Goal: Task Accomplishment & Management: Manage account settings

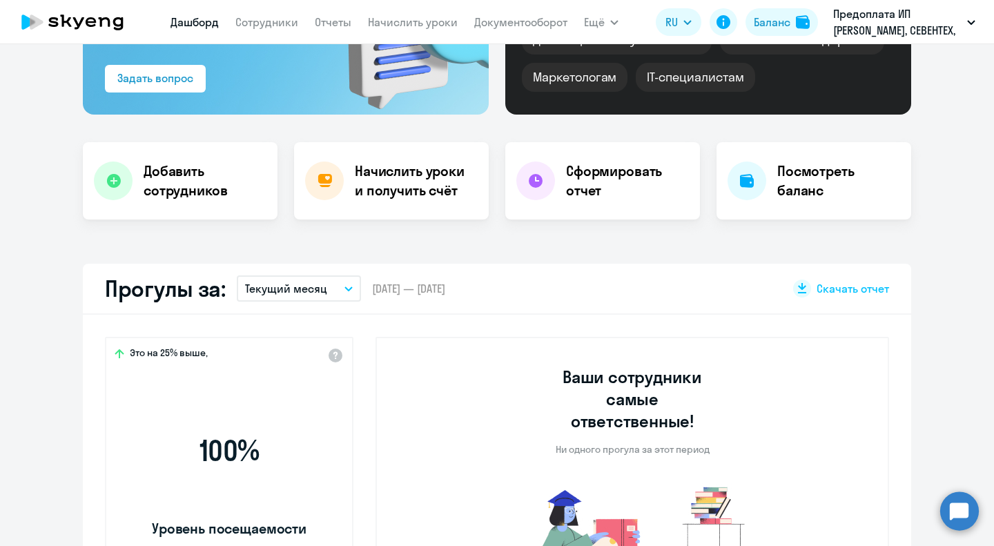
scroll to position [276, 0]
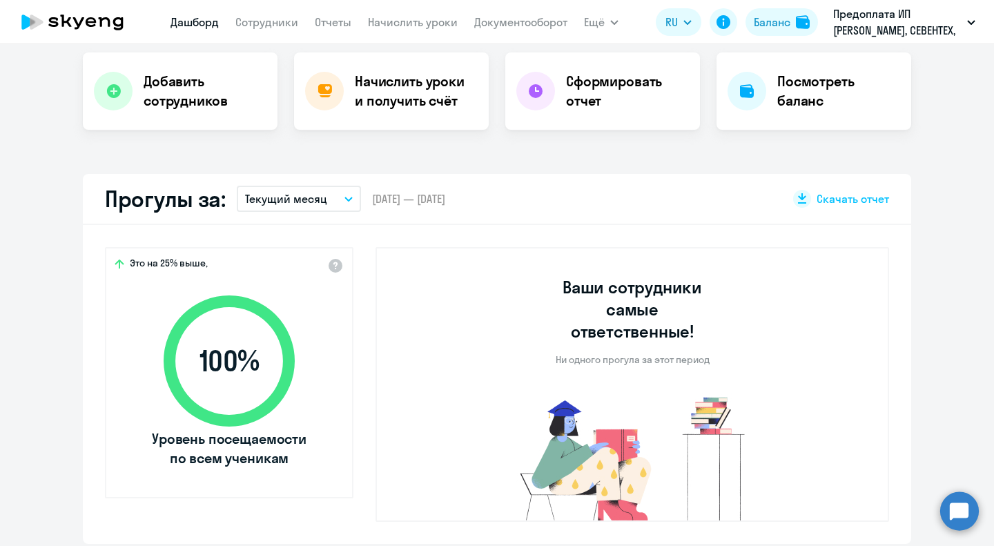
select select "30"
click at [251, 21] on link "Сотрудники" at bounding box center [266, 22] width 63 height 14
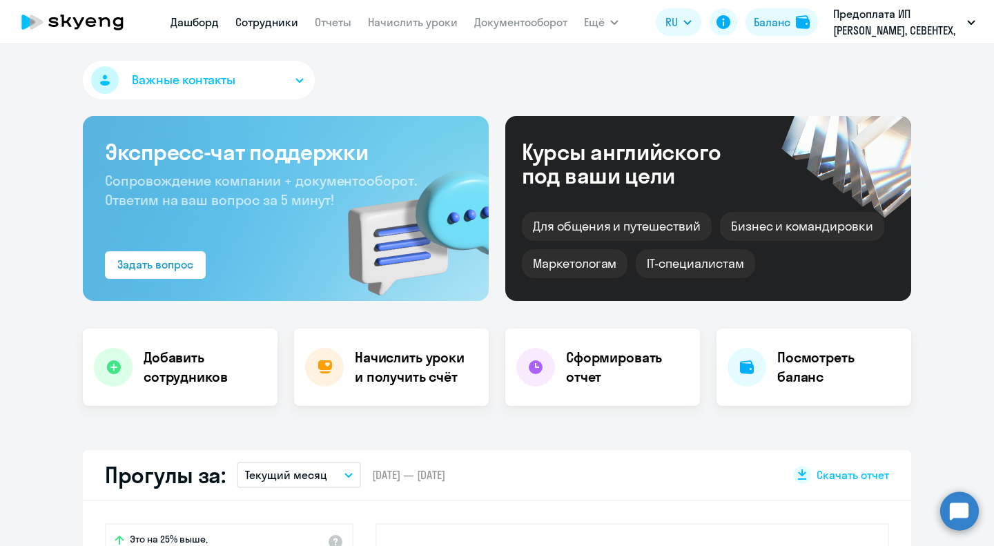
select select "30"
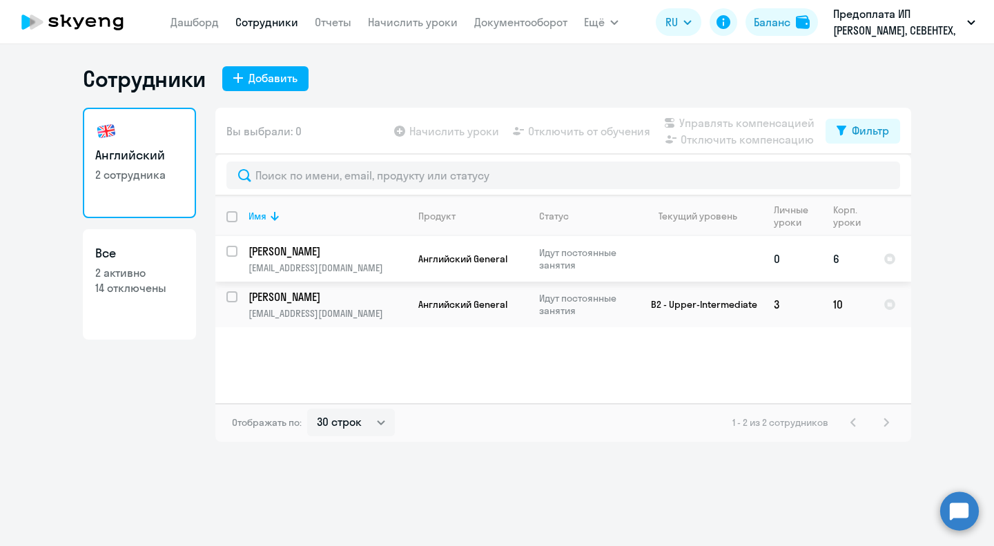
click at [235, 250] on input "select row 39109708" at bounding box center [240, 260] width 28 height 28
checkbox input "true"
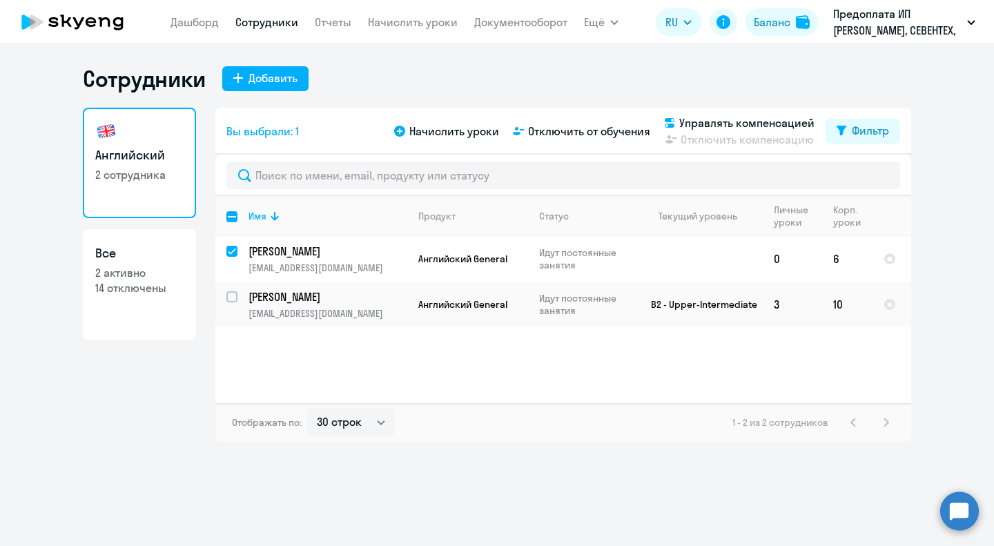
click at [587, 146] on div "Начислить уроки Отключить от обучения Управлять компенсацией Отключить компенса…" at bounding box center [608, 131] width 434 height 33
click at [592, 139] on span "Отключить от обучения" at bounding box center [589, 131] width 122 height 17
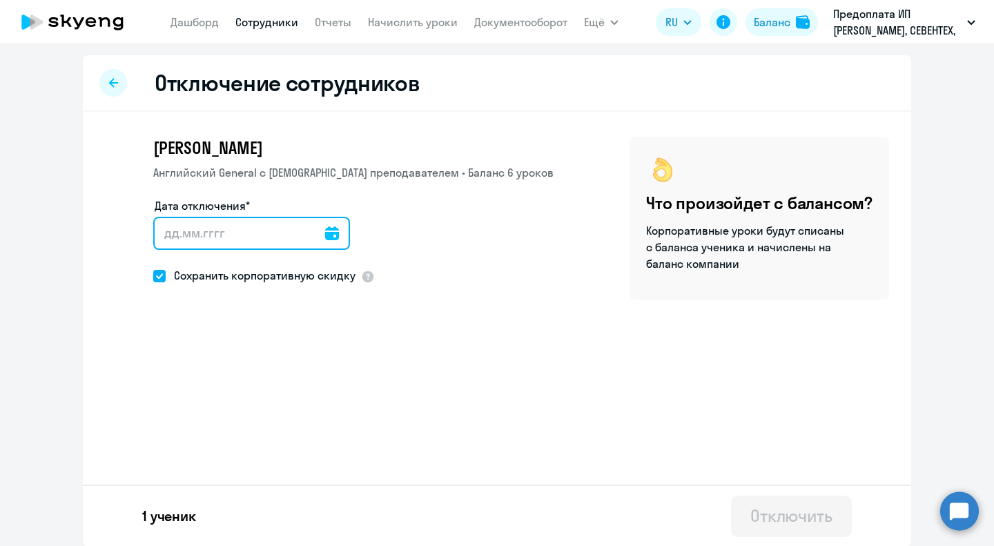
click at [302, 238] on input "Дата отключения*" at bounding box center [251, 233] width 197 height 33
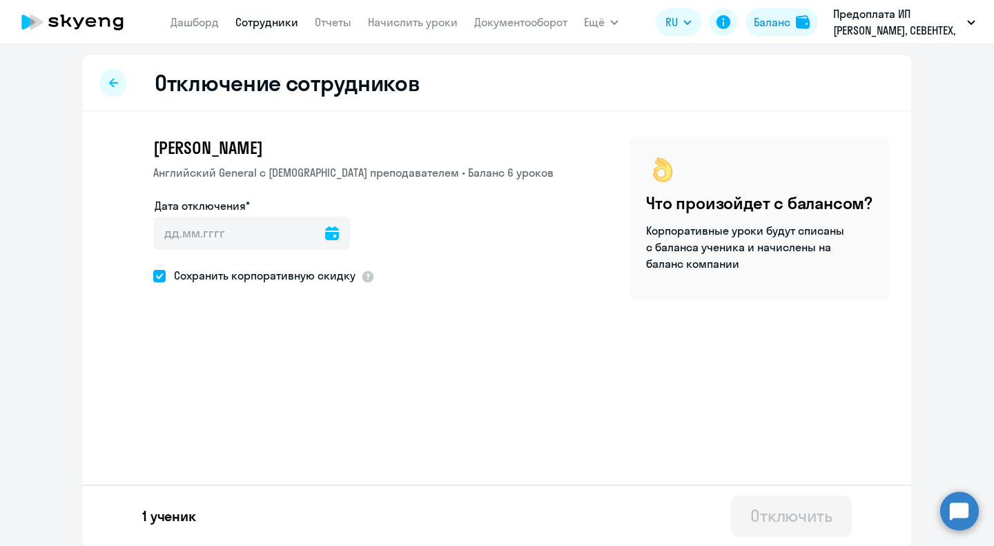
click at [325, 237] on icon at bounding box center [332, 233] width 14 height 14
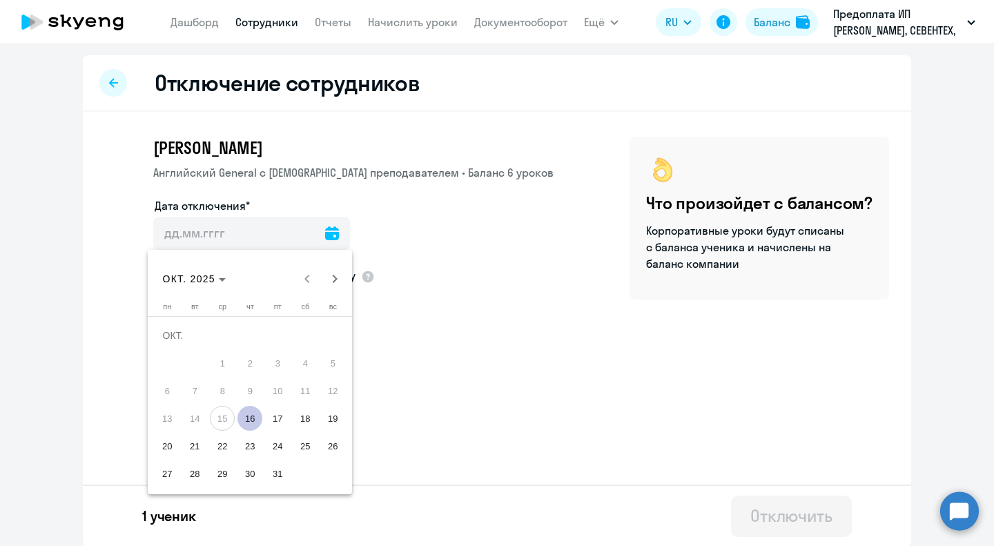
click at [253, 409] on span "16" at bounding box center [249, 418] width 25 height 25
type input "[DATE]"
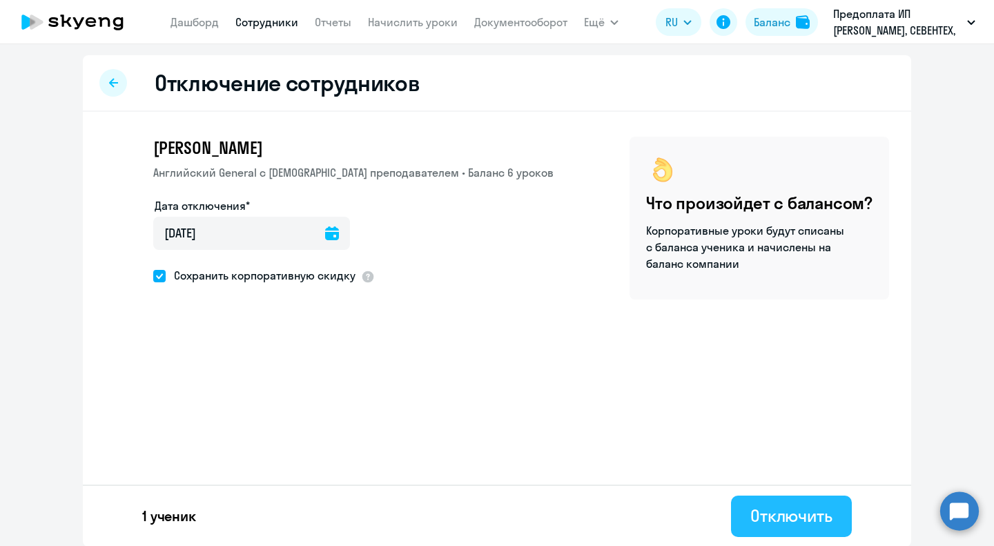
click at [788, 512] on div "Отключить" at bounding box center [791, 516] width 82 height 22
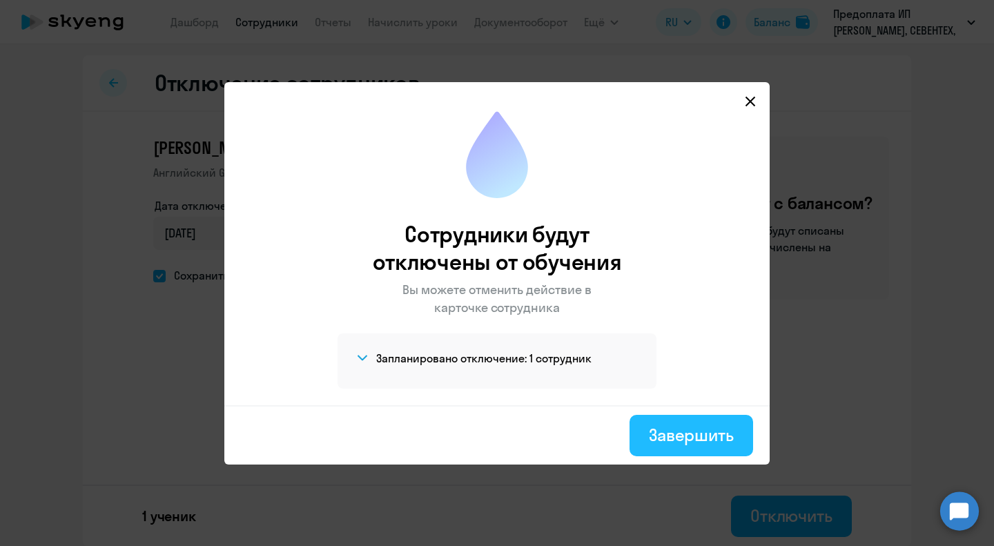
click at [699, 431] on div "Завершить" at bounding box center [691, 435] width 85 height 22
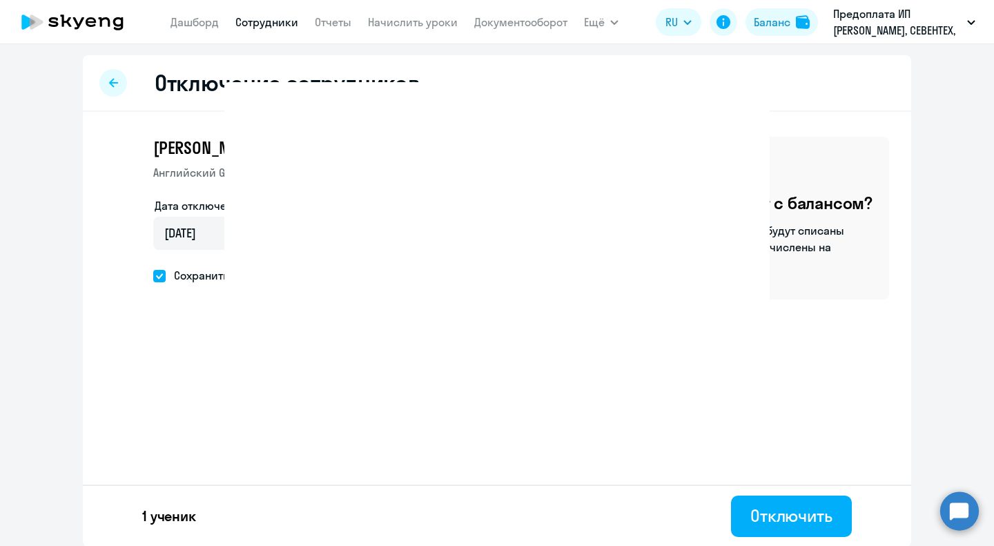
select select "30"
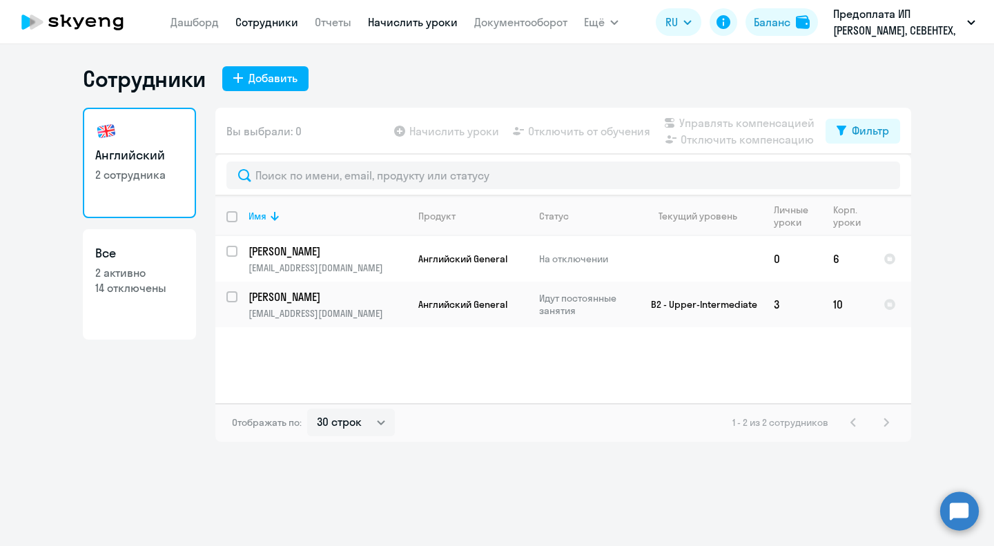
click at [437, 19] on link "Начислить уроки" at bounding box center [413, 22] width 90 height 14
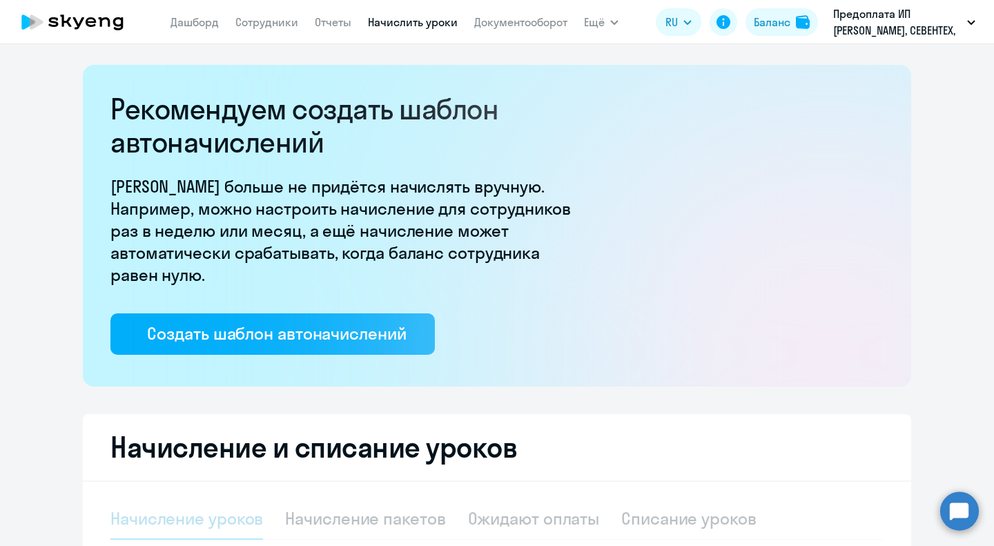
select select "10"
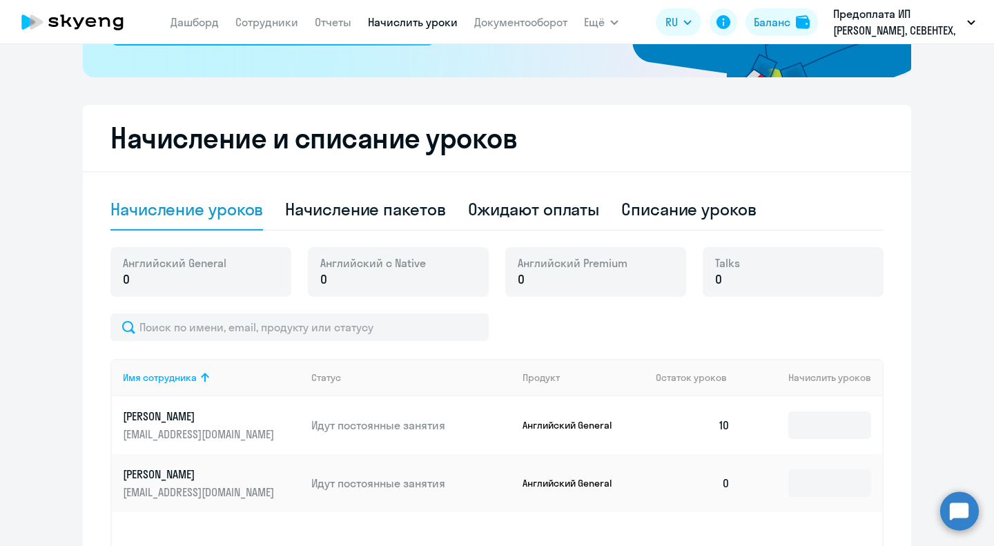
scroll to position [307, 0]
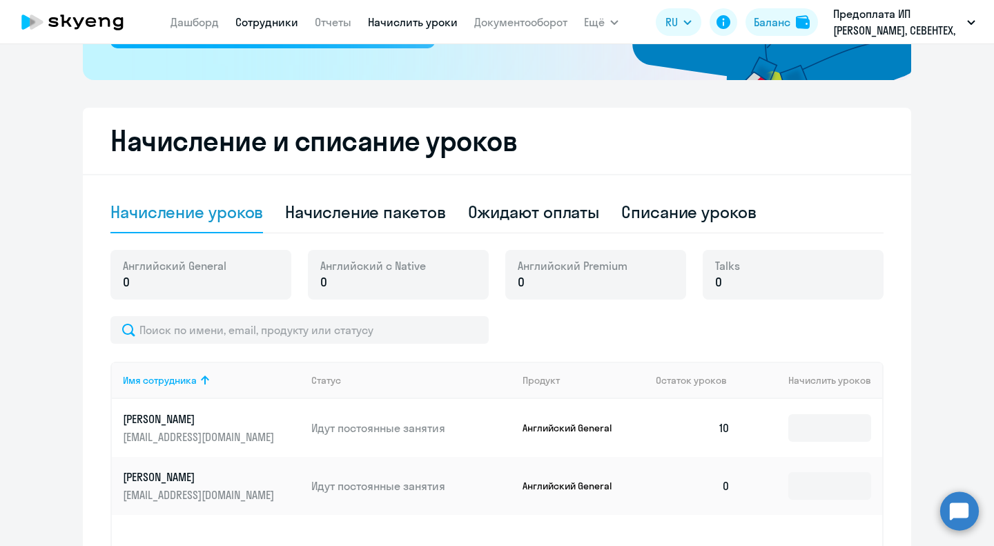
click at [289, 20] on link "Сотрудники" at bounding box center [266, 22] width 63 height 14
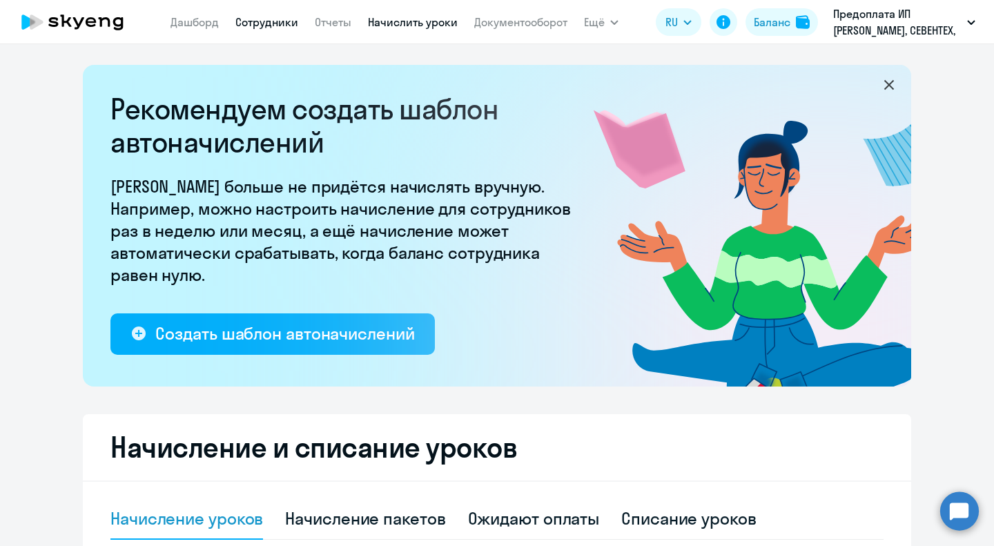
select select "30"
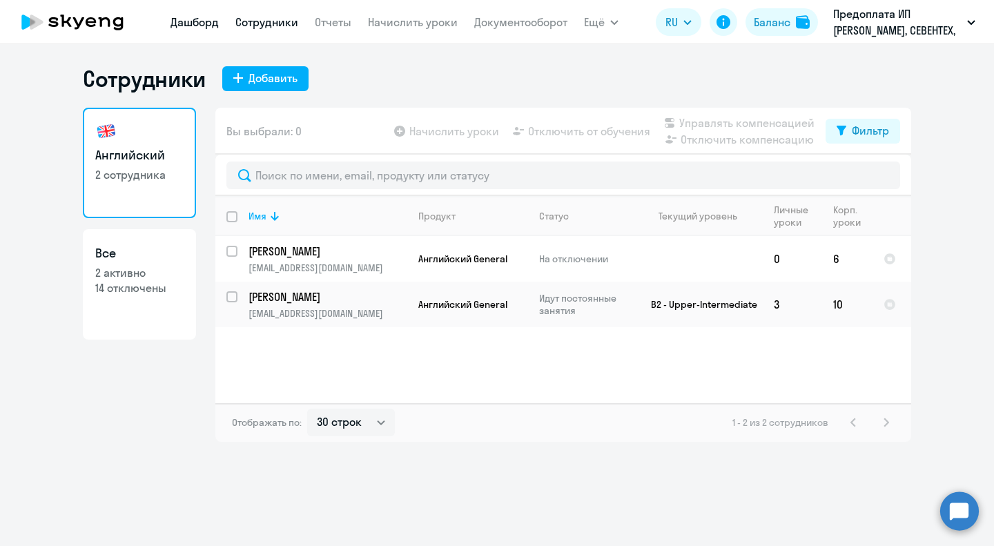
click at [174, 19] on link "Дашборд" at bounding box center [195, 22] width 48 height 14
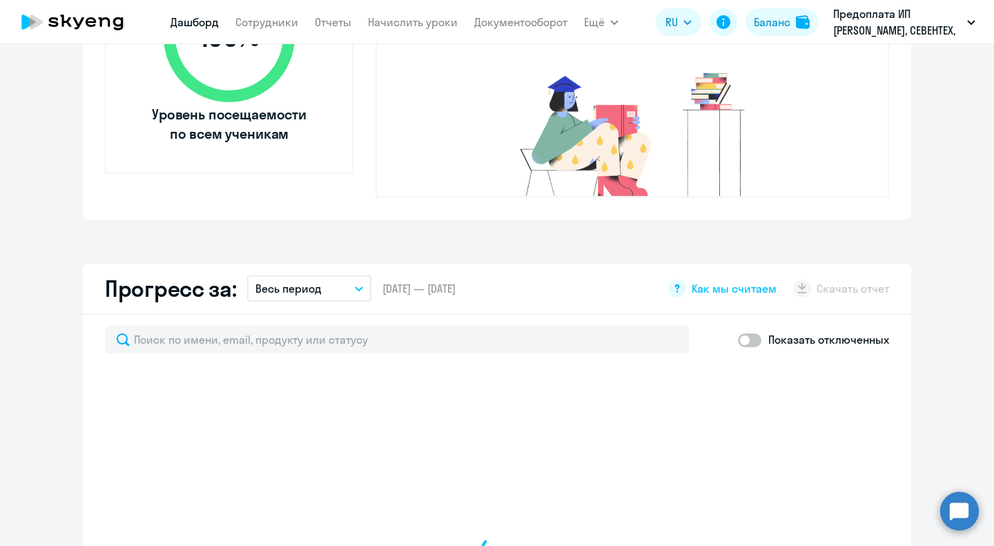
select select "30"
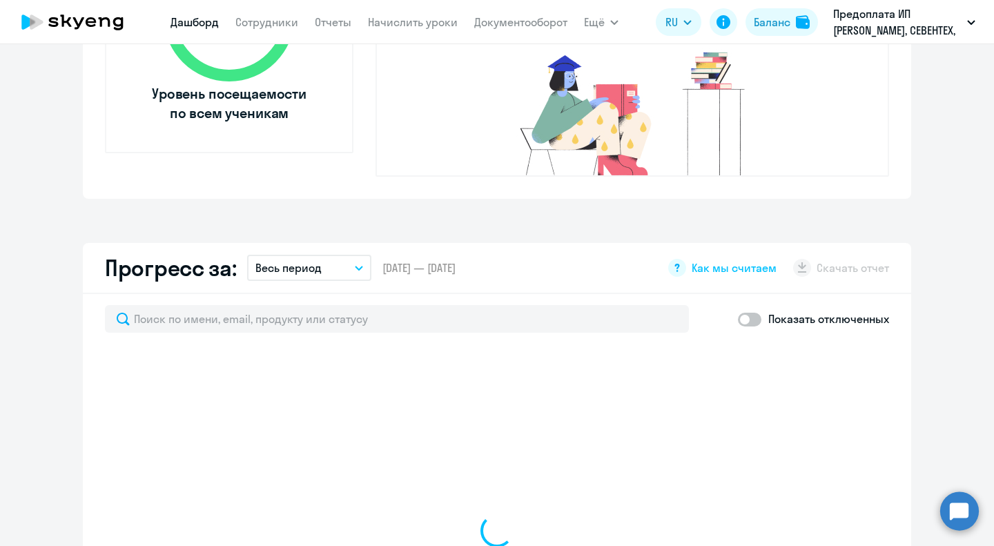
scroll to position [690, 0]
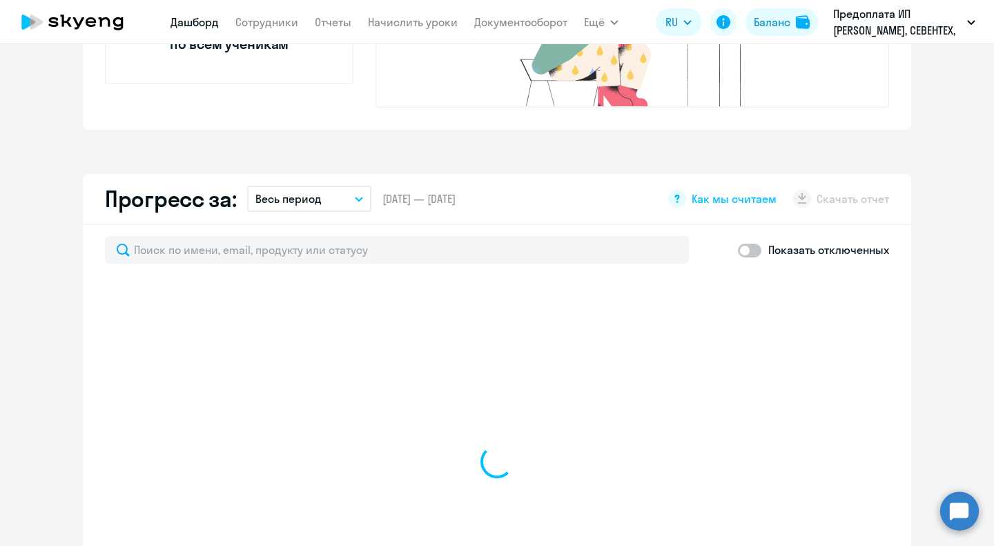
select select "30"
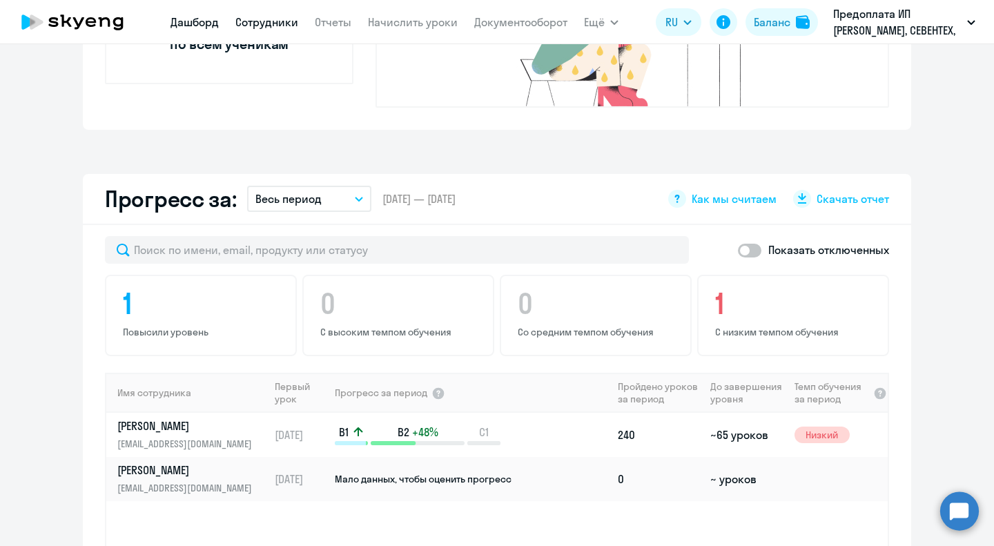
click at [269, 20] on link "Сотрудники" at bounding box center [266, 22] width 63 height 14
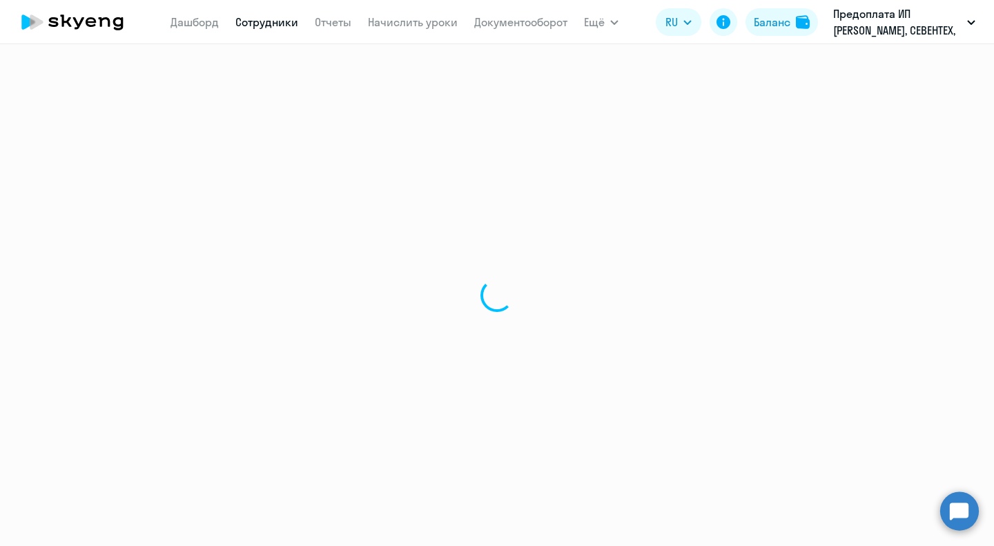
select select "30"
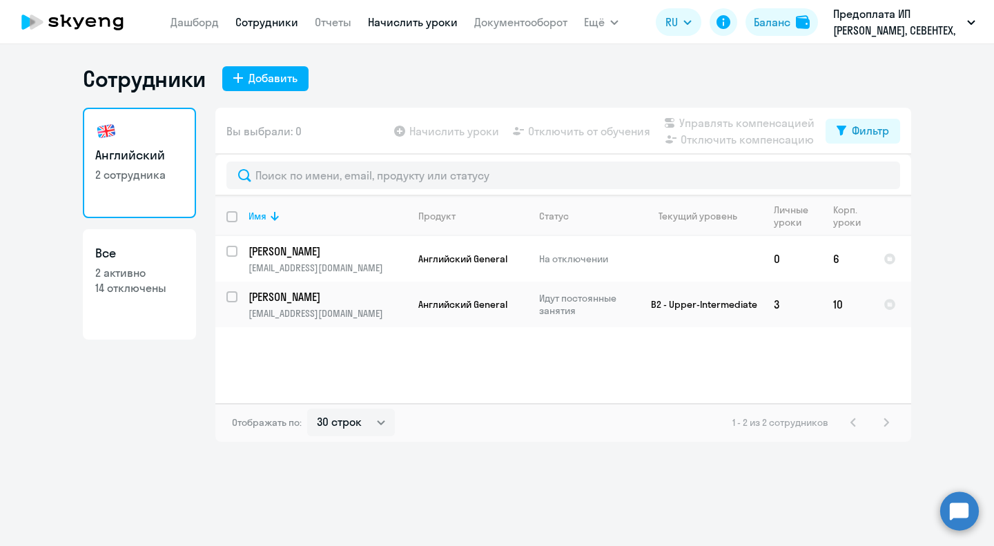
click at [408, 21] on link "Начислить уроки" at bounding box center [413, 22] width 90 height 14
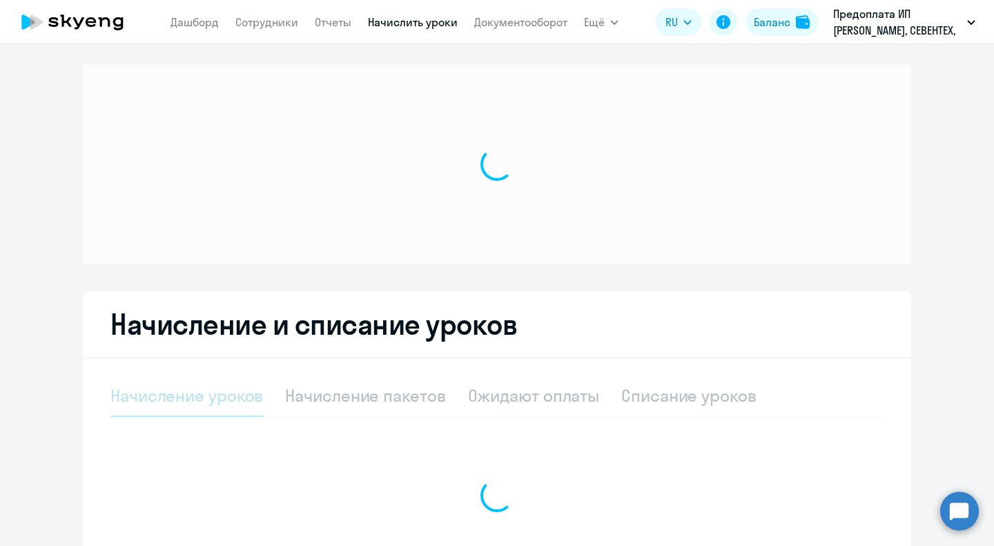
select select "10"
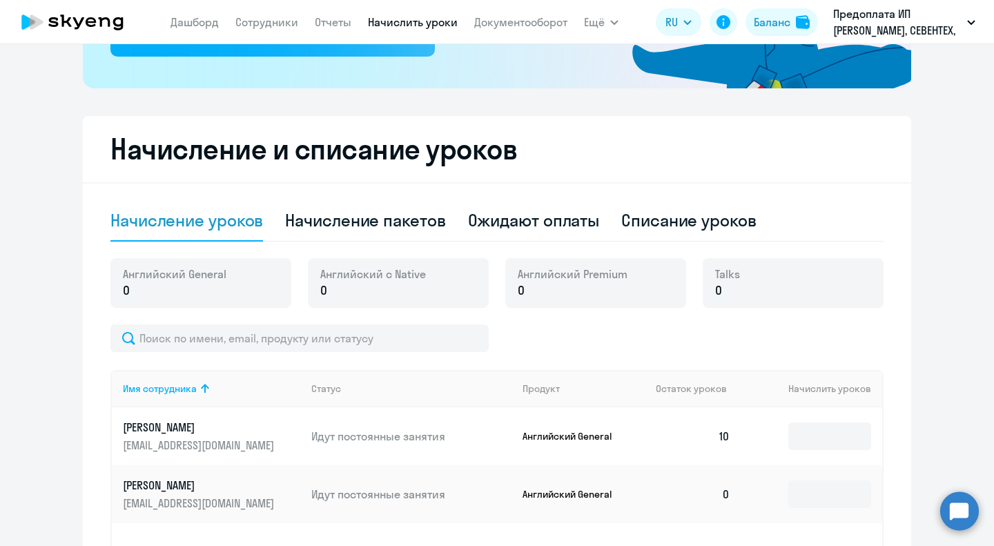
scroll to position [414, 0]
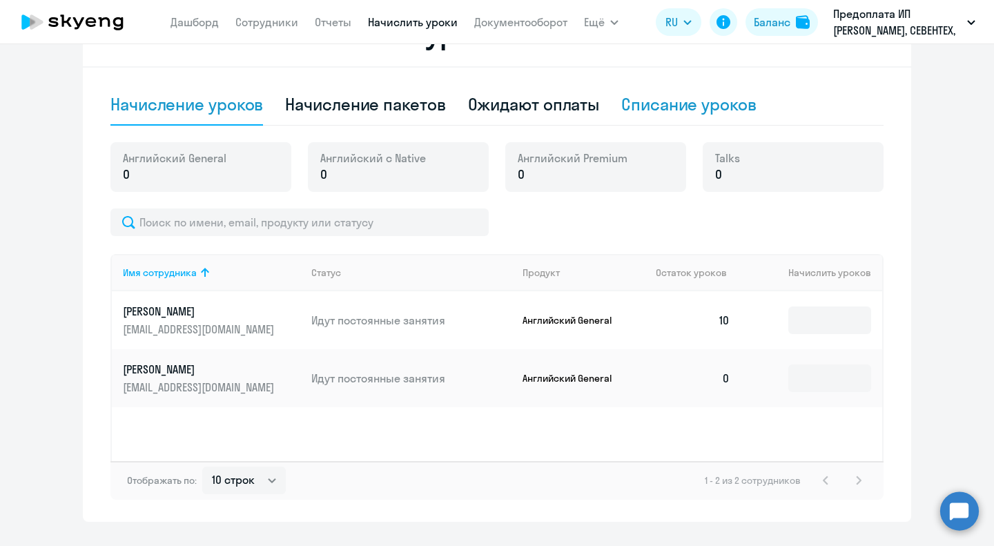
click at [673, 105] on div "Списание уроков" at bounding box center [688, 104] width 135 height 22
select select "10"
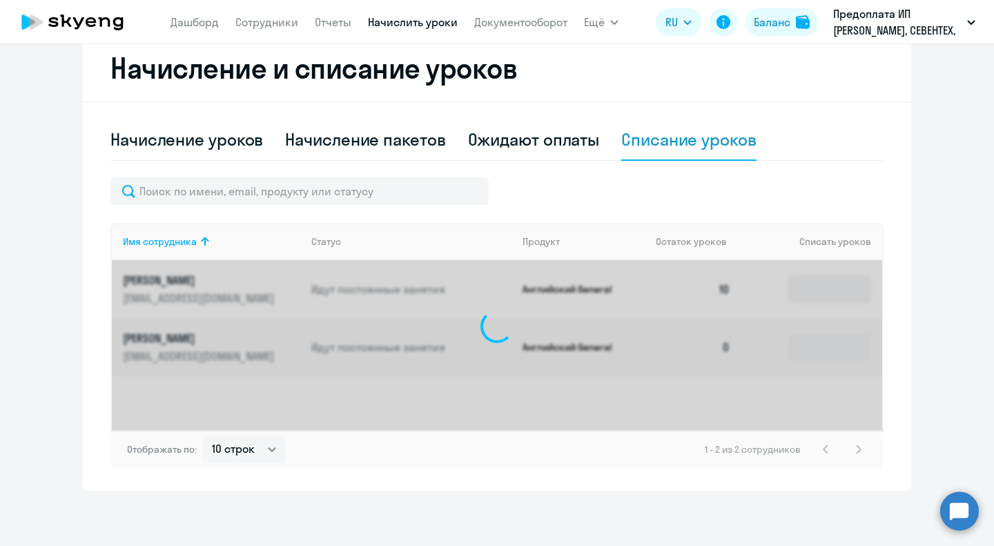
scroll to position [378, 0]
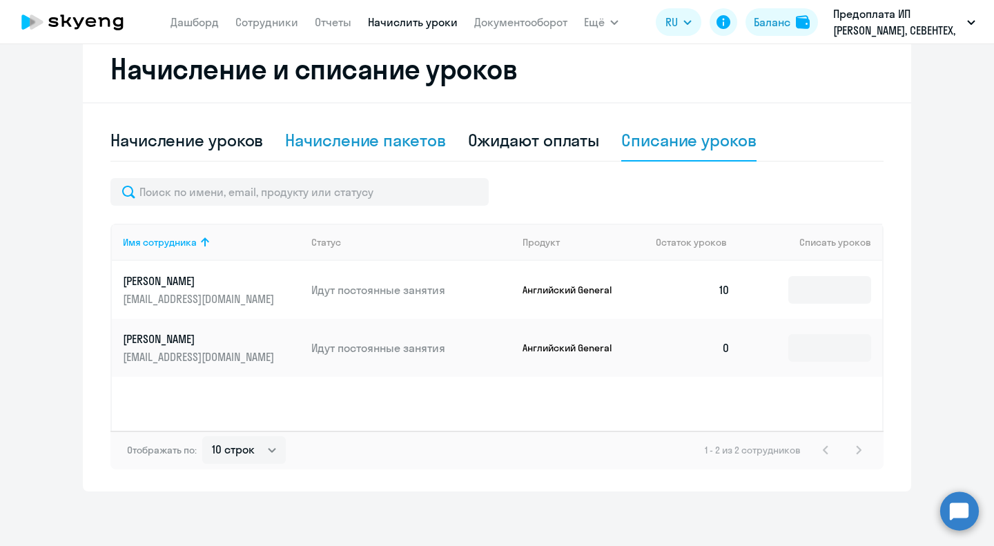
click at [407, 136] on div "Начисление пакетов" at bounding box center [365, 140] width 160 height 22
select select "10"
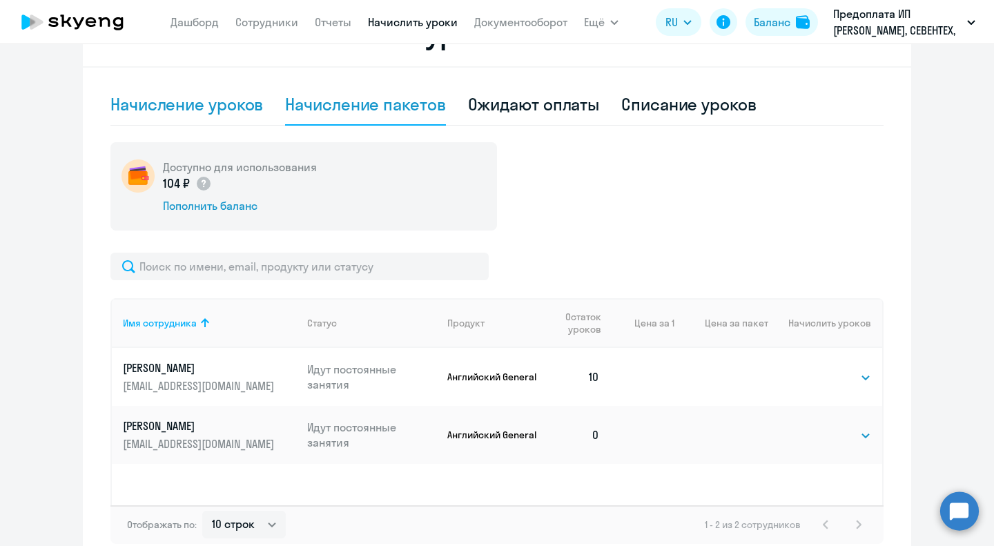
click at [217, 104] on div "Начисление уроков" at bounding box center [186, 104] width 153 height 22
select select "10"
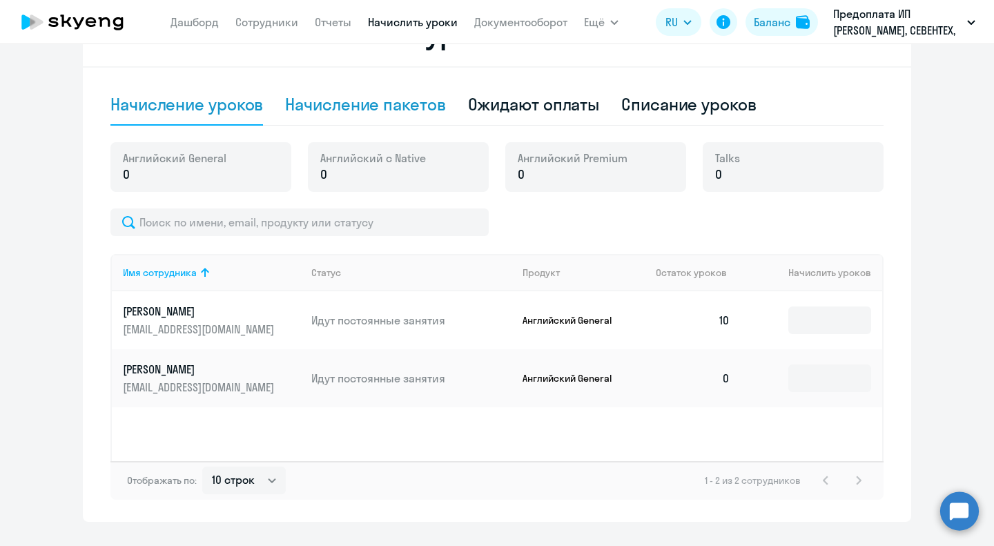
click at [329, 108] on div "Начисление пакетов" at bounding box center [365, 104] width 160 height 22
select select "10"
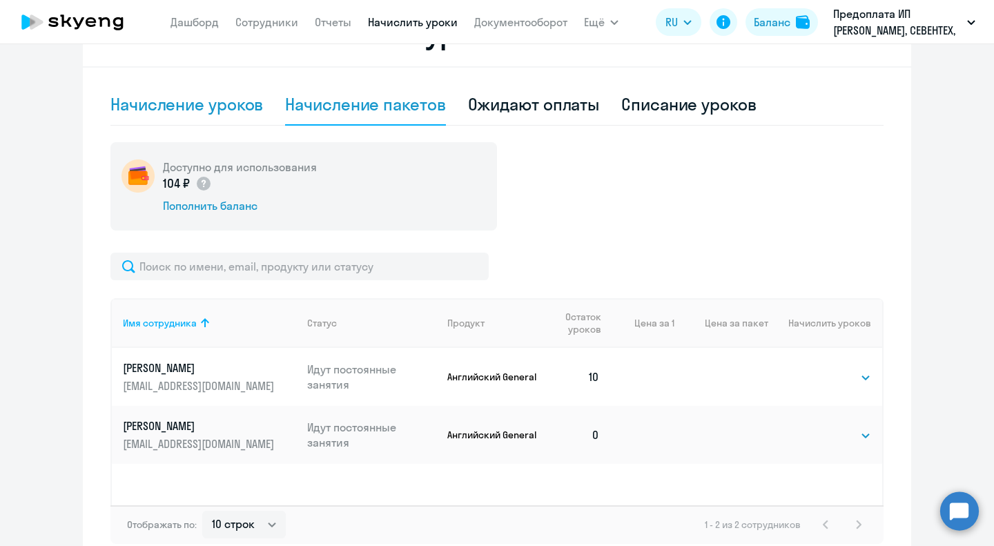
click at [218, 113] on div "Начисление уроков" at bounding box center [186, 104] width 153 height 22
select select "10"
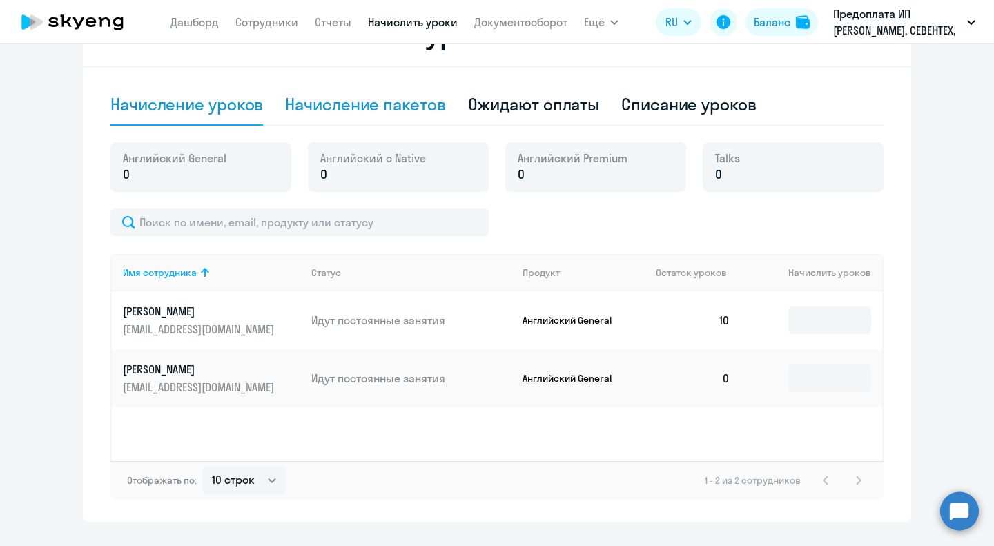
click at [329, 108] on div "Начисление пакетов" at bounding box center [365, 104] width 160 height 22
select select "10"
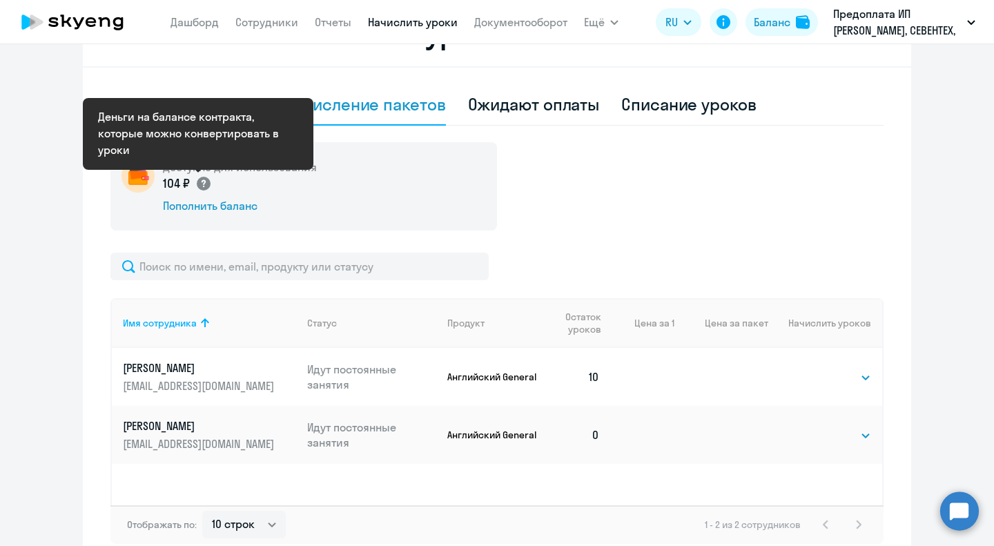
click at [197, 184] on circle at bounding box center [204, 184] width 14 height 14
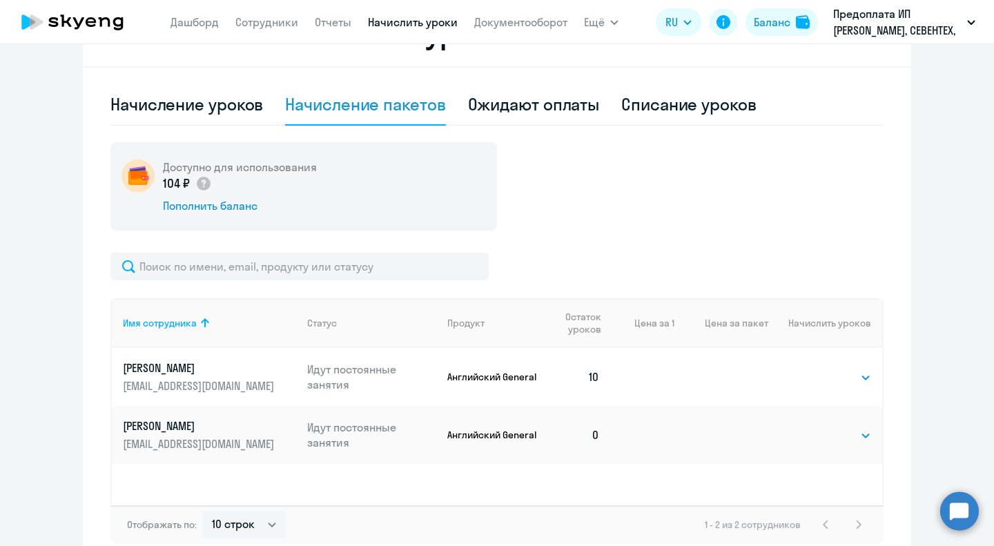
click at [91, 19] on icon at bounding box center [72, 22] width 121 height 35
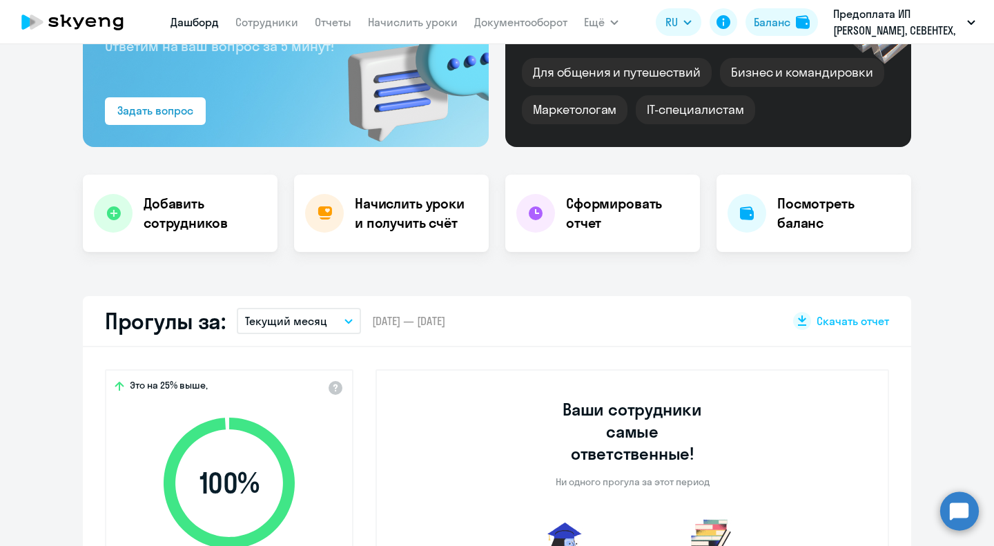
scroll to position [138, 0]
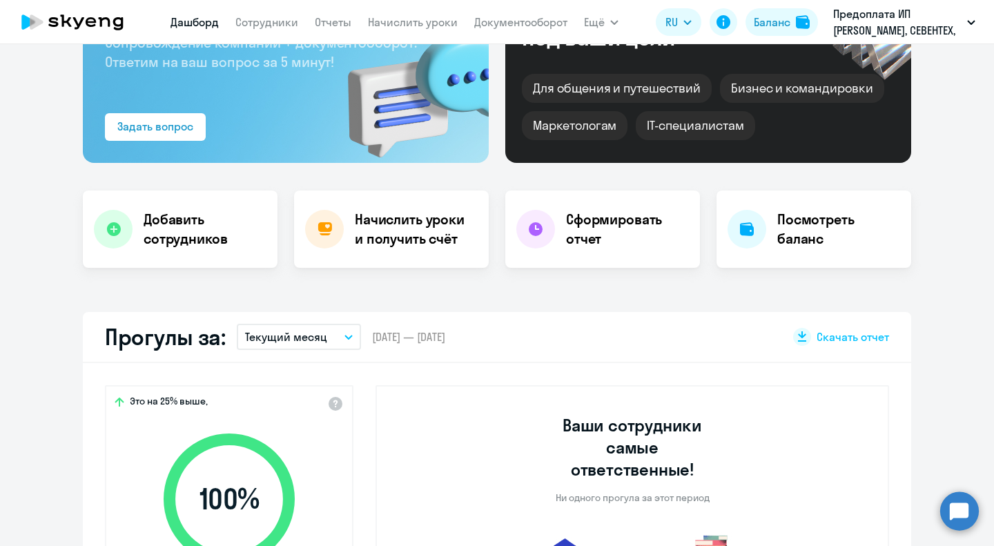
select select "30"
click at [960, 511] on circle at bounding box center [959, 511] width 39 height 39
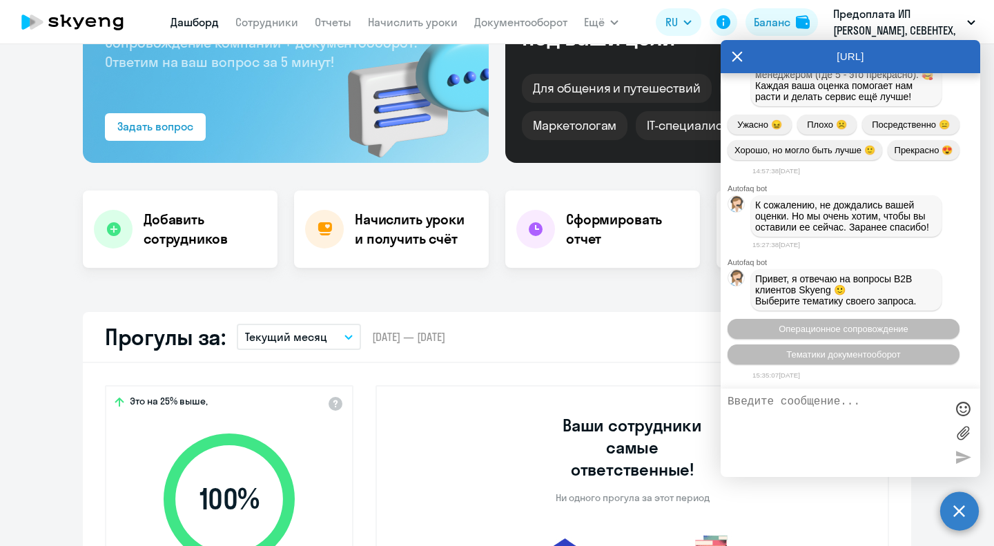
scroll to position [8219, 0]
